Goal: Task Accomplishment & Management: Manage account settings

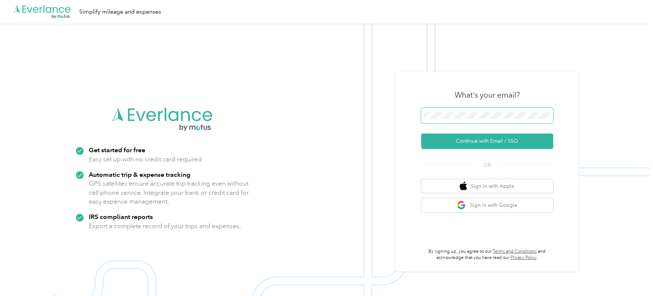
click at [450, 119] on span at bounding box center [487, 115] width 132 height 15
click at [445, 155] on div "What's your email? Continue with Email / SSO OR Sign in with Apple Sign in with…" at bounding box center [487, 171] width 132 height 179
click at [445, 149] on button "Continue with Email / SSO" at bounding box center [487, 141] width 132 height 15
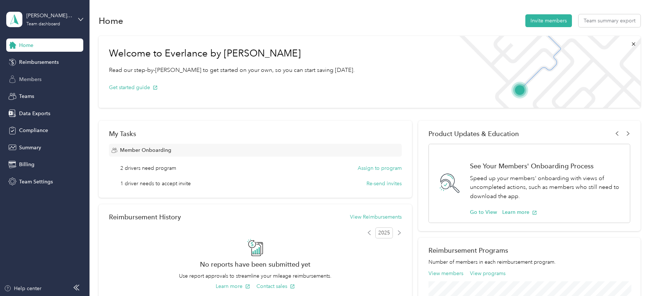
click at [33, 79] on span "Members" at bounding box center [30, 80] width 22 height 8
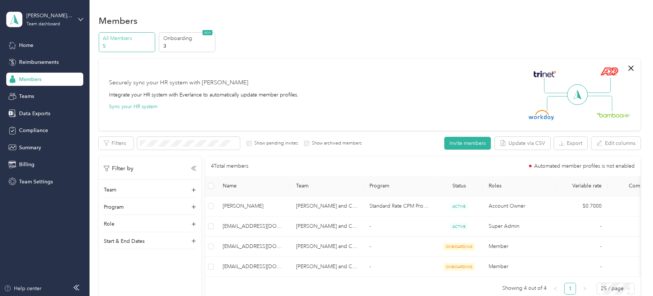
scroll to position [32, 0]
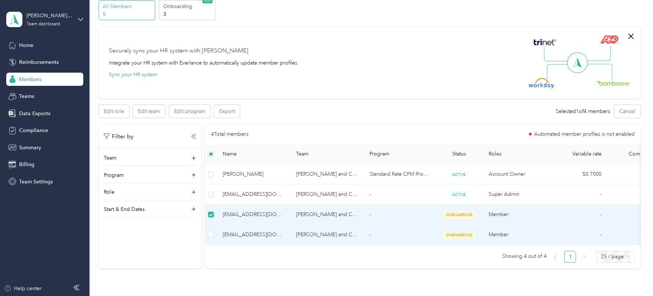
click at [211, 239] on td at bounding box center [211, 235] width 12 height 20
click at [120, 112] on button "Edit role" at bounding box center [114, 111] width 30 height 13
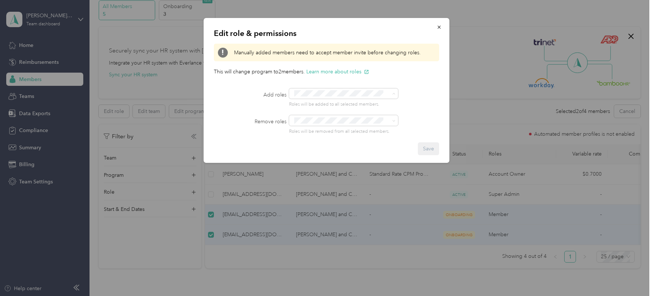
click at [321, 121] on button "Reviewer" at bounding box center [308, 120] width 29 height 9
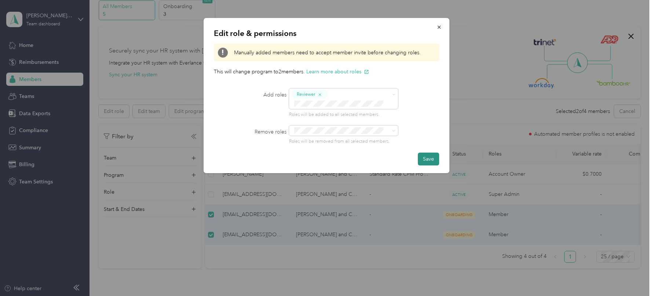
click at [429, 159] on button "Save" at bounding box center [428, 159] width 21 height 13
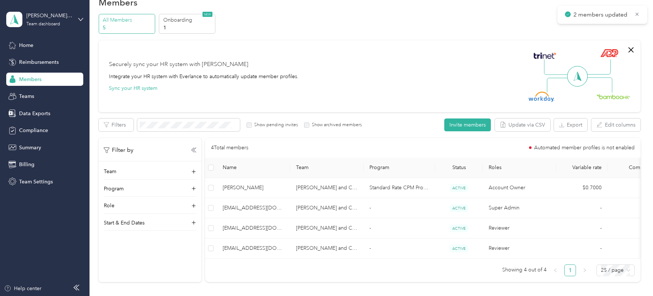
scroll to position [18, 0]
click at [53, 21] on div "[PERSON_NAME] and Co LLC Team dashboard" at bounding box center [49, 19] width 46 height 15
click at [43, 92] on div "Log out" at bounding box center [83, 93] width 144 height 13
